Goal: Complete application form

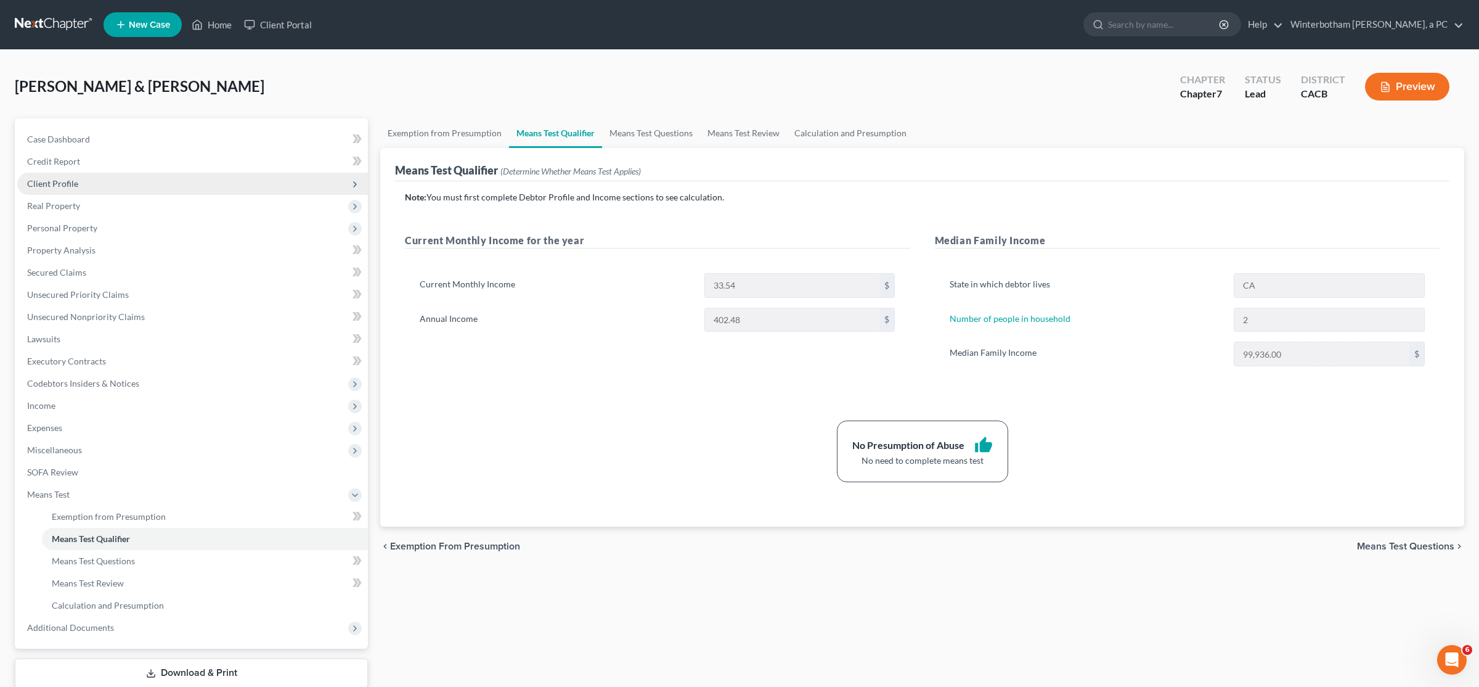
click at [53, 177] on span "Client Profile" at bounding box center [192, 184] width 351 height 22
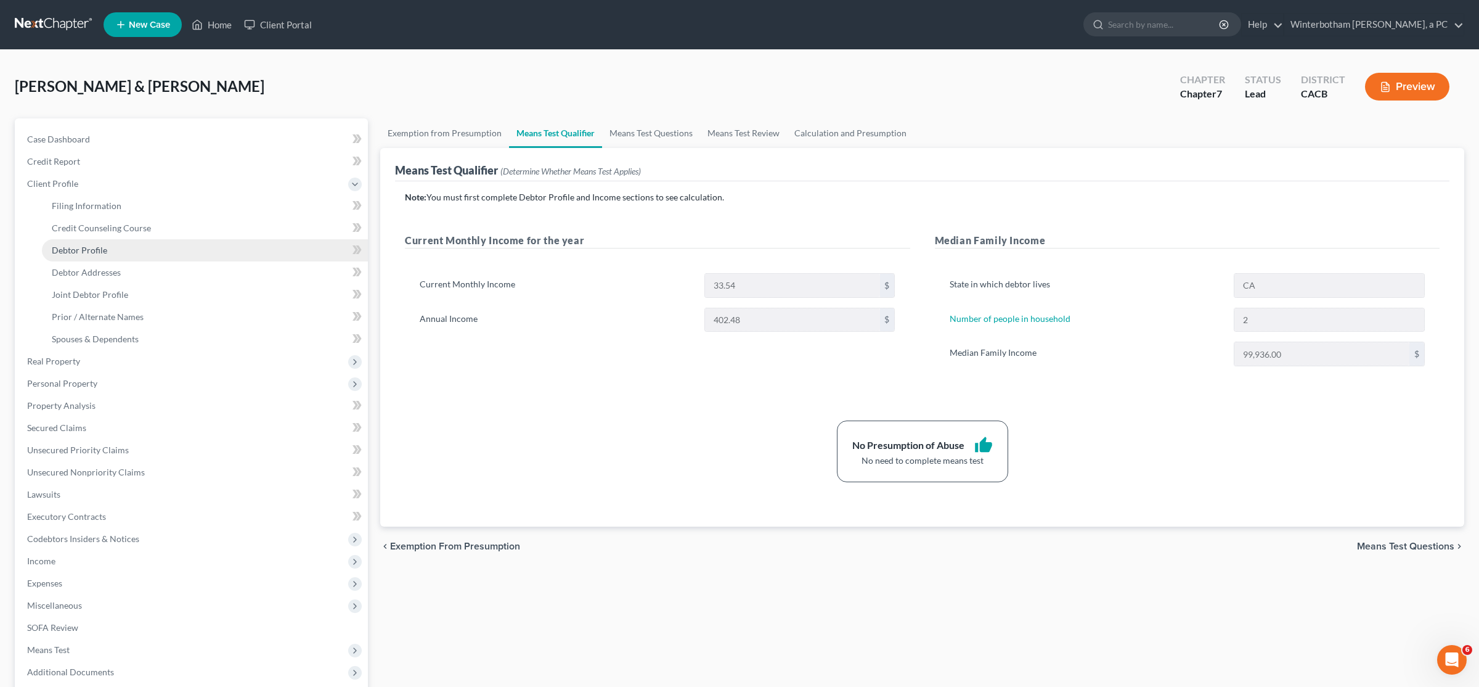
click at [90, 256] on link "Debtor Profile" at bounding box center [205, 250] width 326 height 22
select select "1"
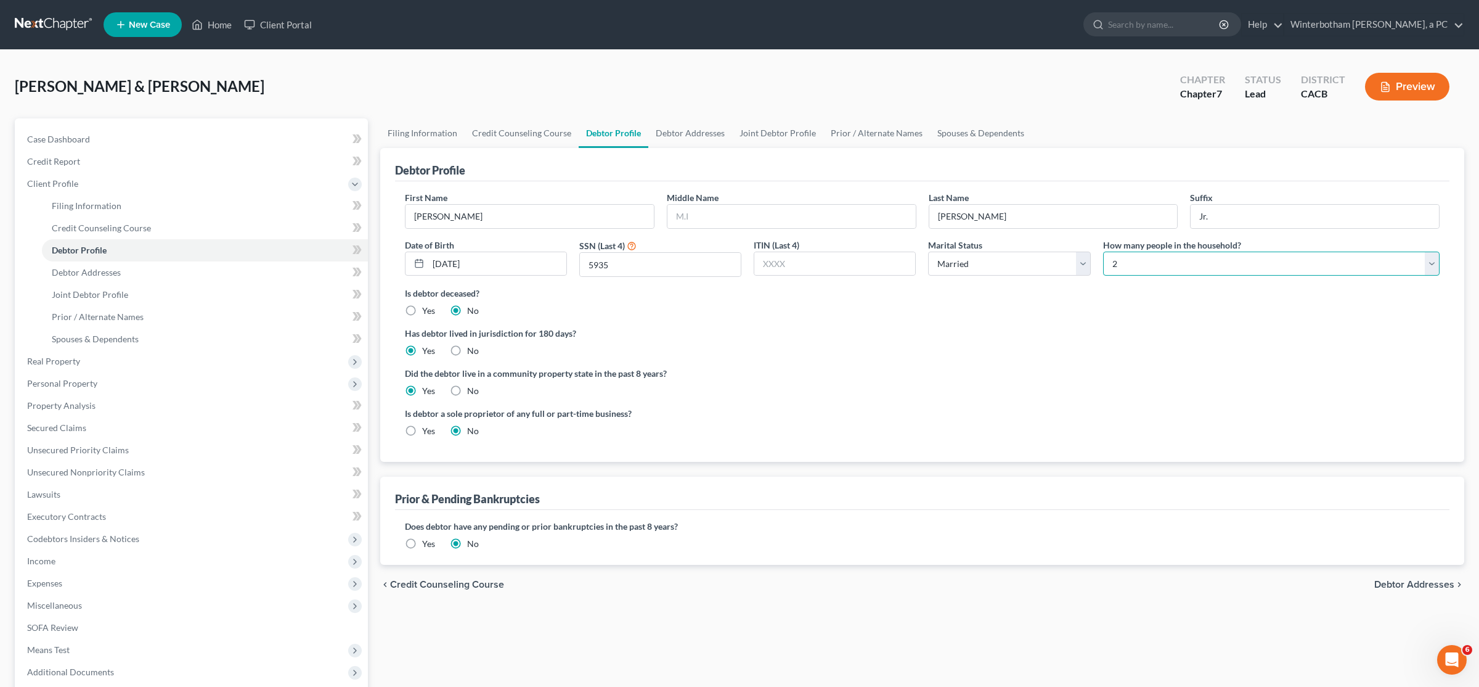
click at [1103, 251] on select "Select 1 2 3 4 5 6 7 8 9 10 11 12 13 14 15 16 17 18 19 20" at bounding box center [1271, 263] width 336 height 25
select select "0"
click option "1" at bounding box center [0, 0] width 0 height 0
click at [960, 634] on div "Filing Information Credit Counseling Course Debtor Profile Debtor Addresses Joi…" at bounding box center [922, 440] width 1096 height 645
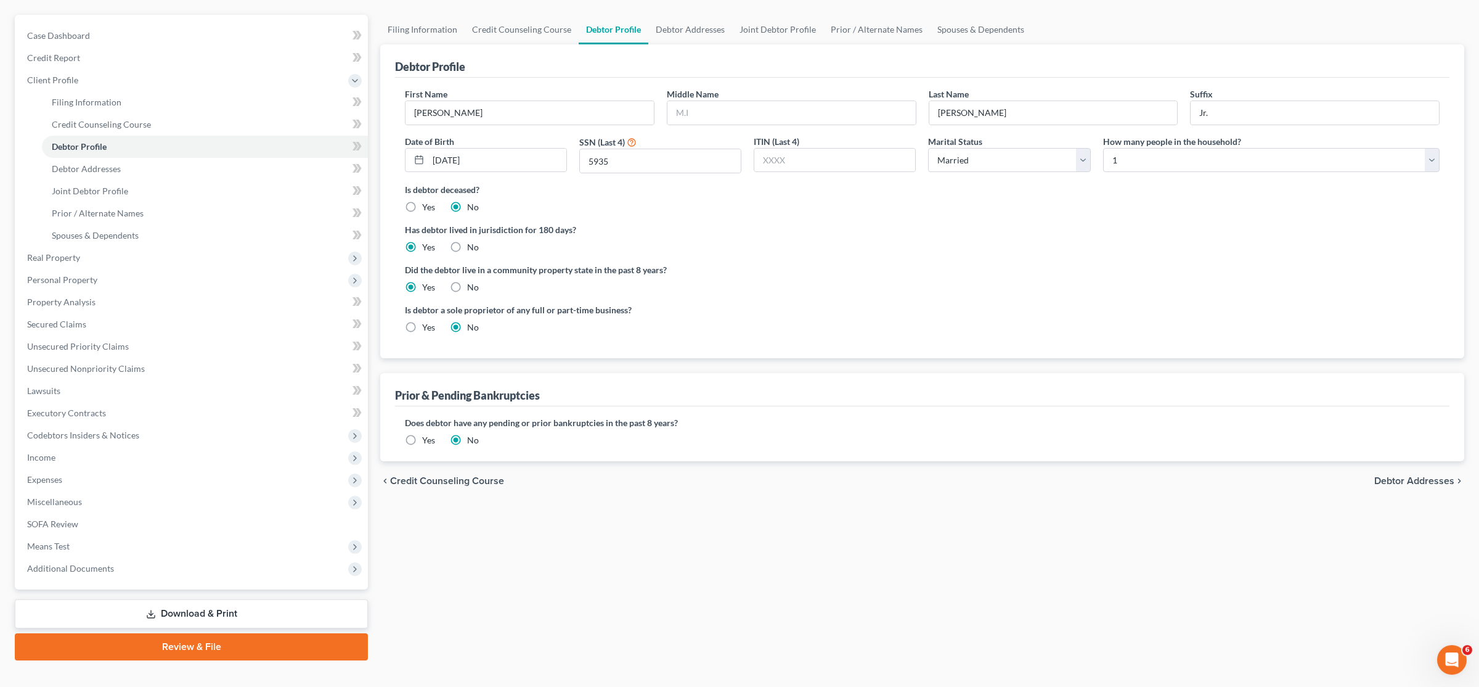
scroll to position [123, 0]
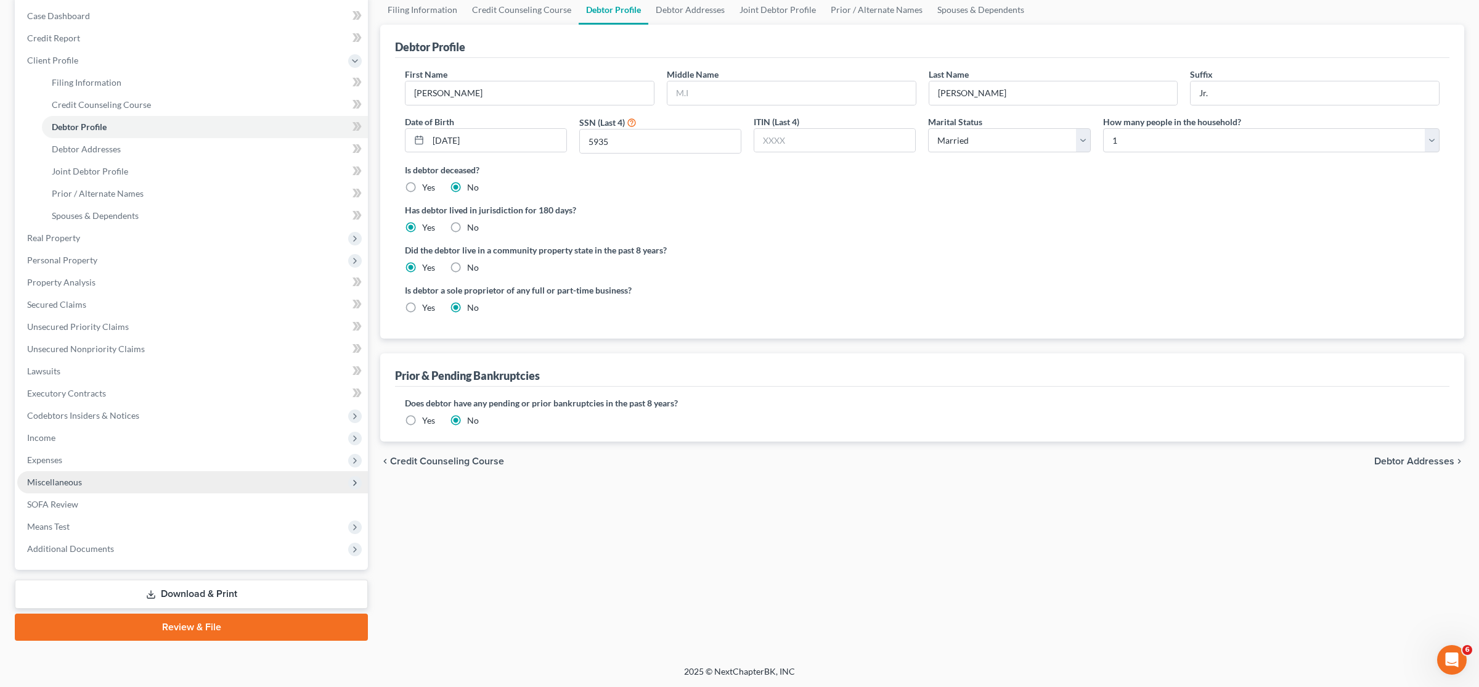
click at [94, 479] on span "Miscellaneous" at bounding box center [192, 482] width 351 height 22
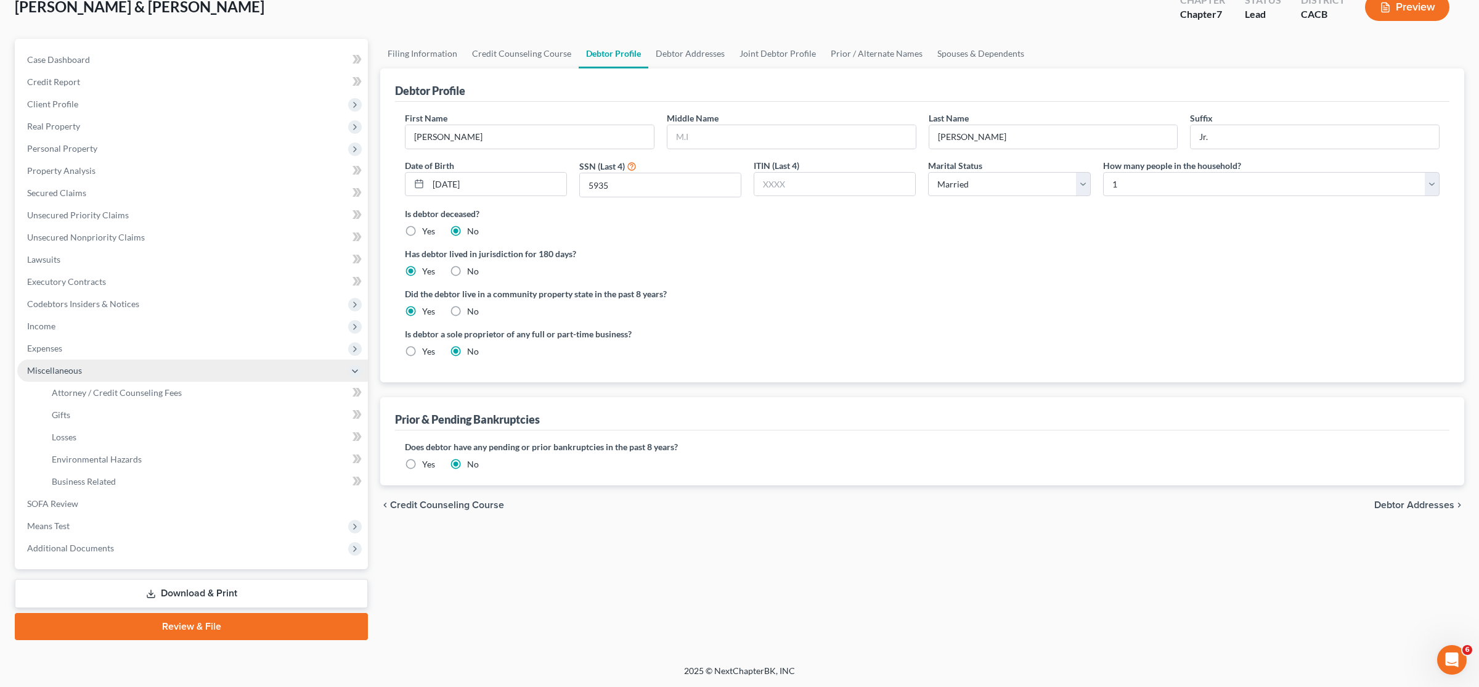
scroll to position [78, 0]
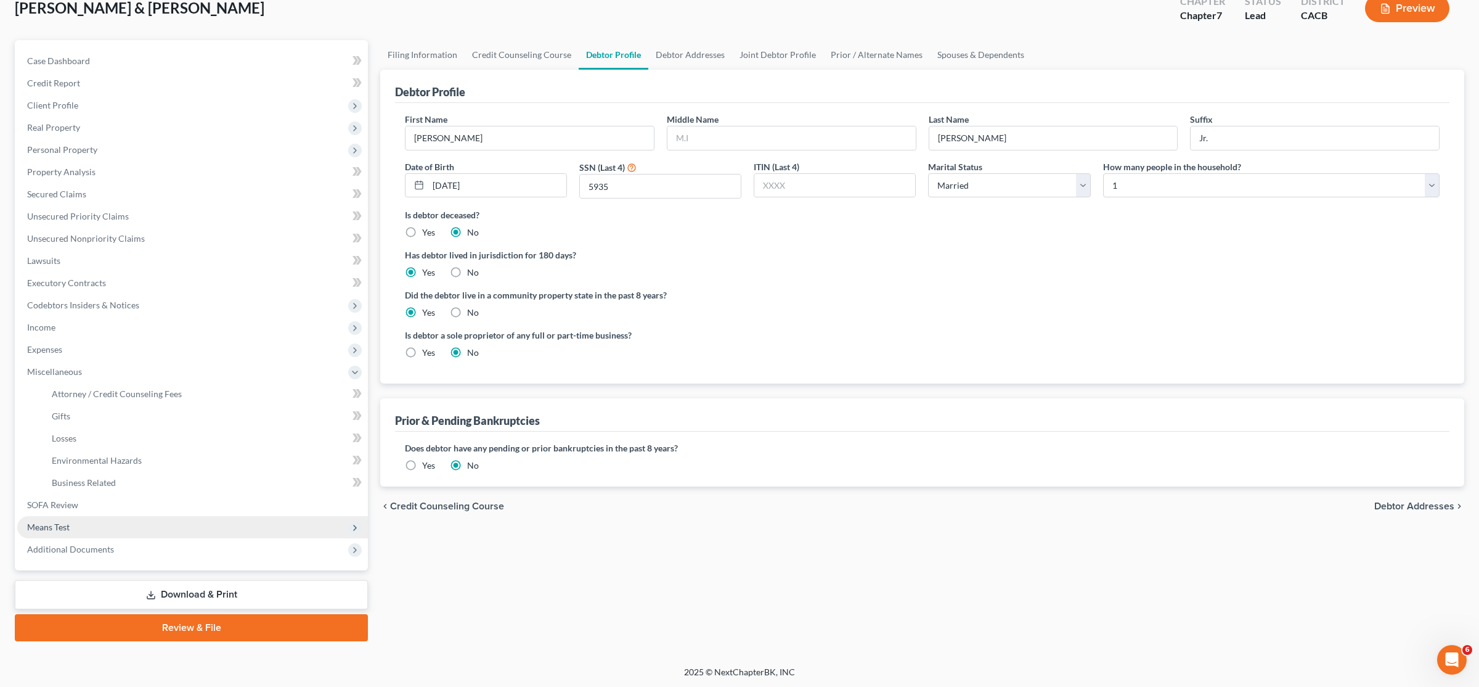
click at [107, 521] on span "Means Test" at bounding box center [192, 527] width 351 height 22
click at [113, 441] on span "Exemption from Presumption" at bounding box center [109, 438] width 114 height 10
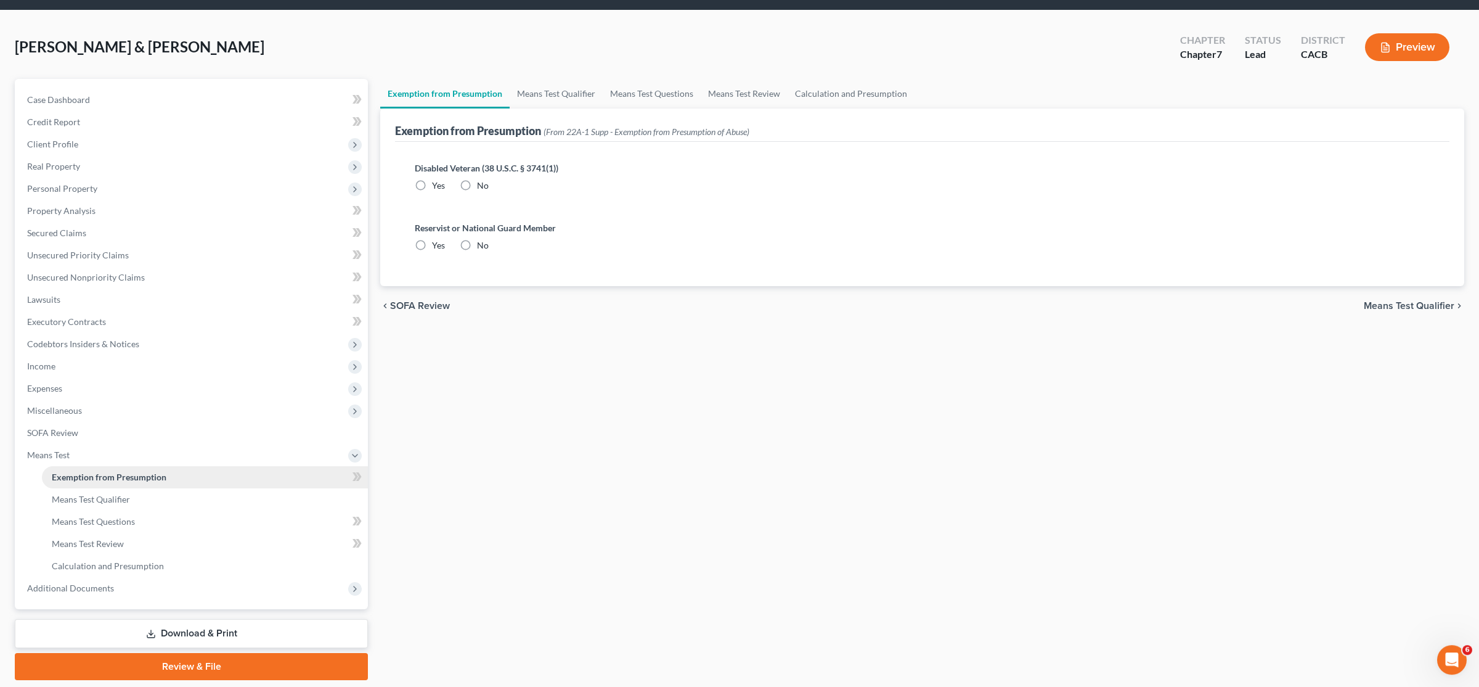
radio input "true"
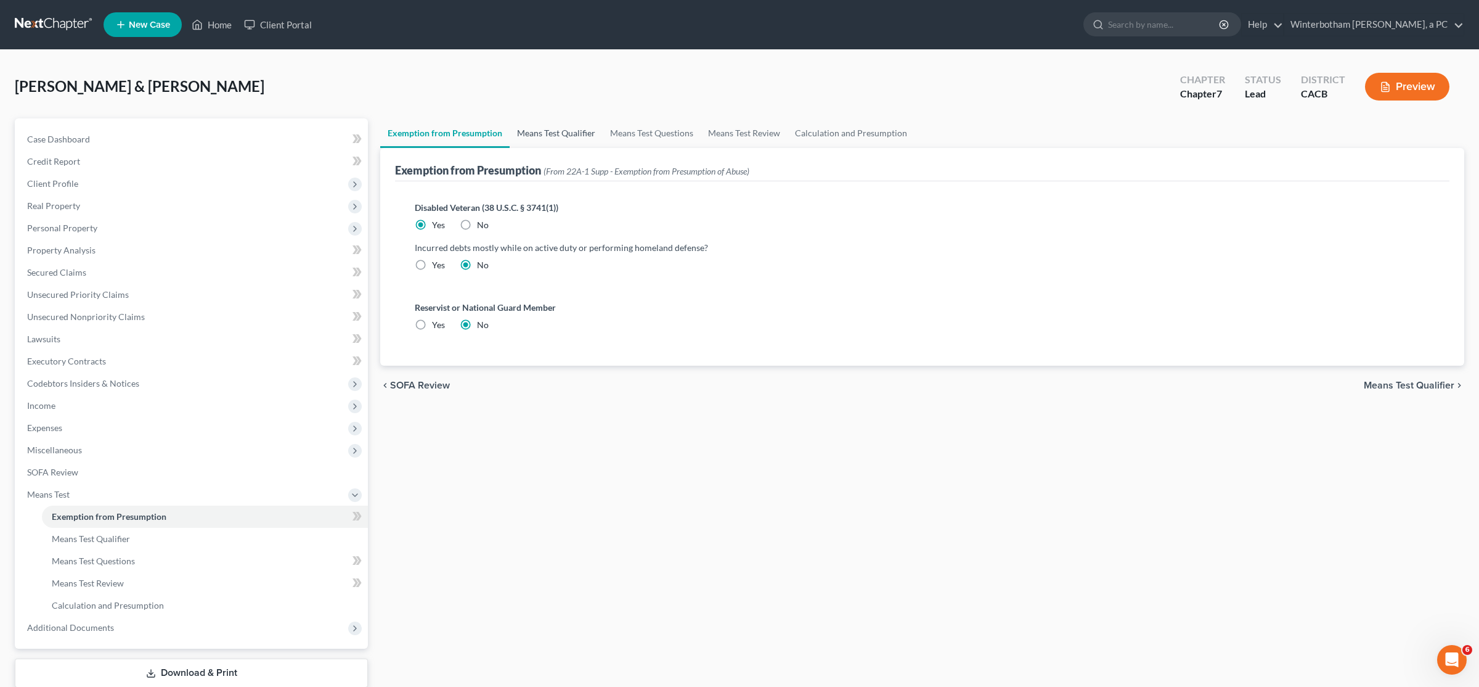
click at [551, 128] on link "Means Test Qualifier" at bounding box center [556, 133] width 93 height 30
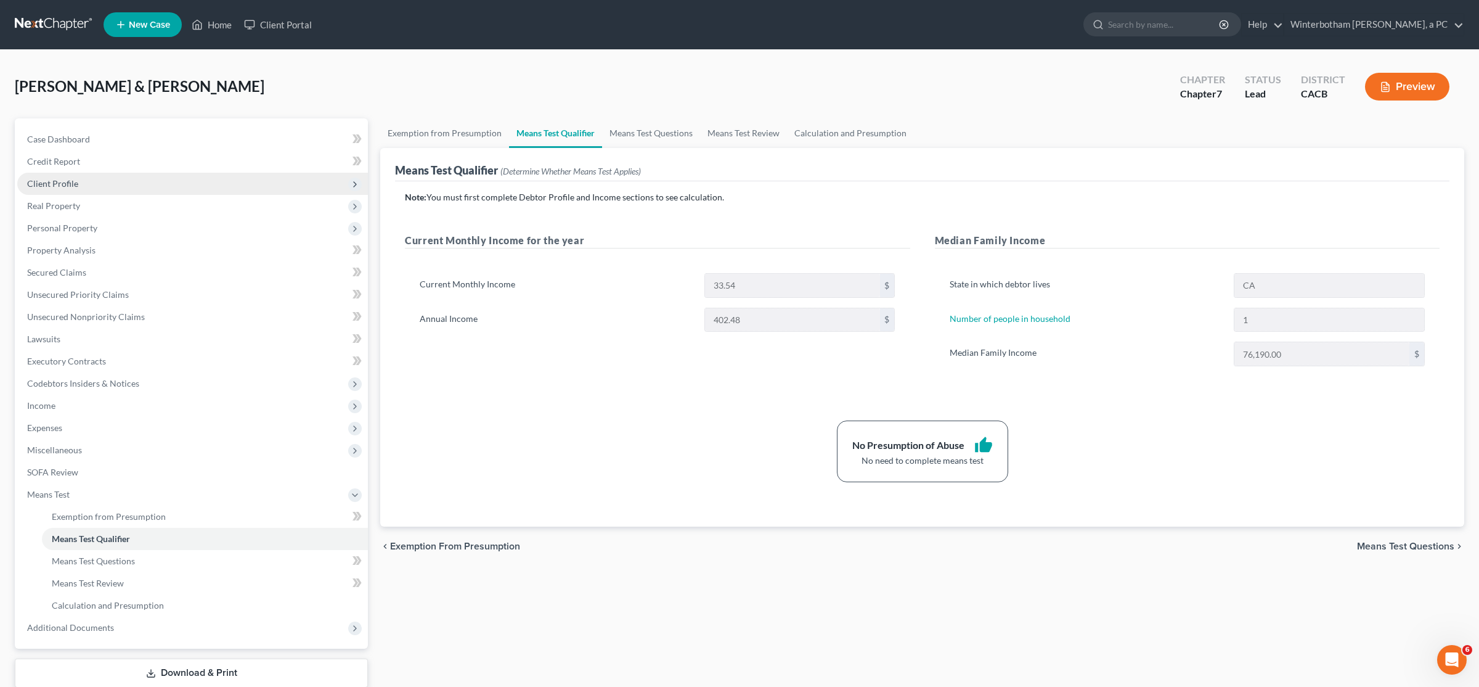
click at [67, 187] on span "Client Profile" at bounding box center [52, 183] width 51 height 10
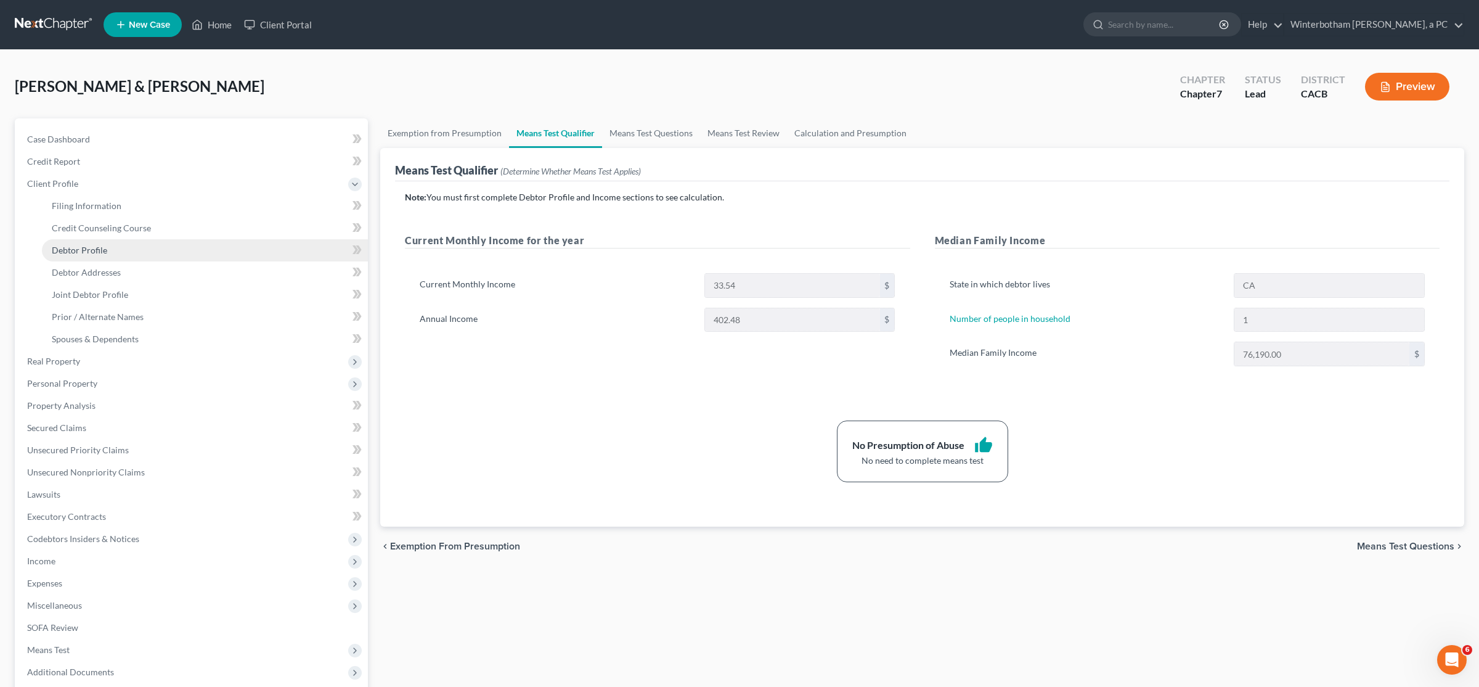
click at [73, 249] on span "Debtor Profile" at bounding box center [79, 250] width 55 height 10
select select "1"
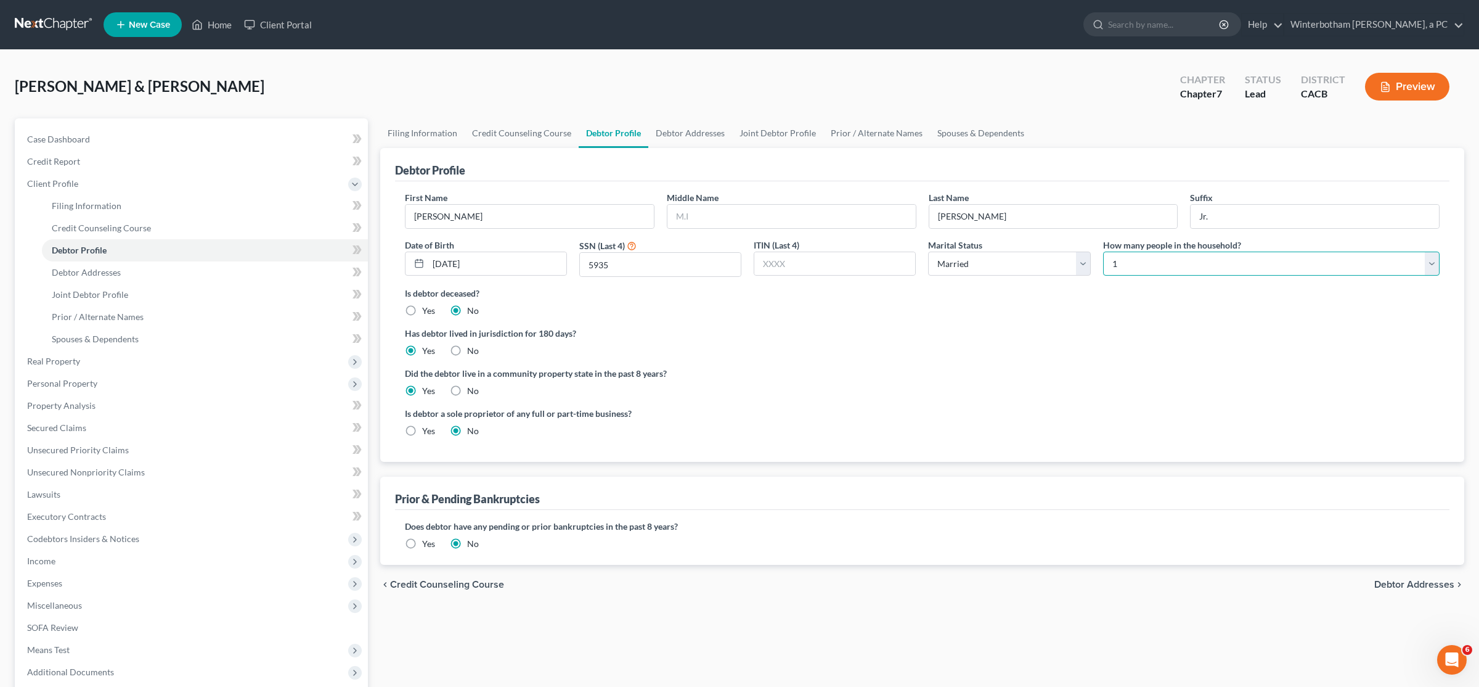
select select "1"
click option "2" at bounding box center [0, 0] width 0 height 0
click at [977, 603] on div "chevron_left Credit Counseling Course Debtor Addresses chevron_right" at bounding box center [922, 584] width 1084 height 39
